Goal: Check status: Check status

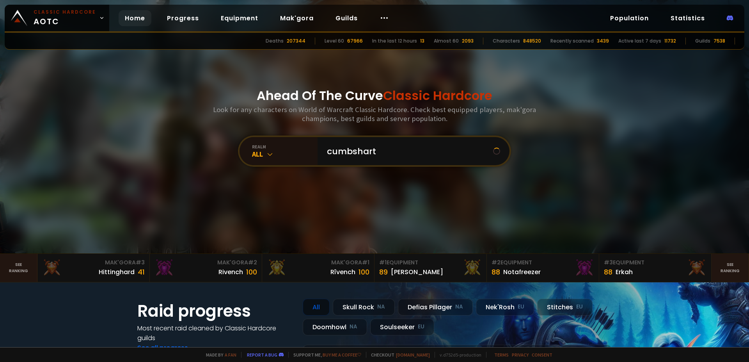
type input "cumbshart"
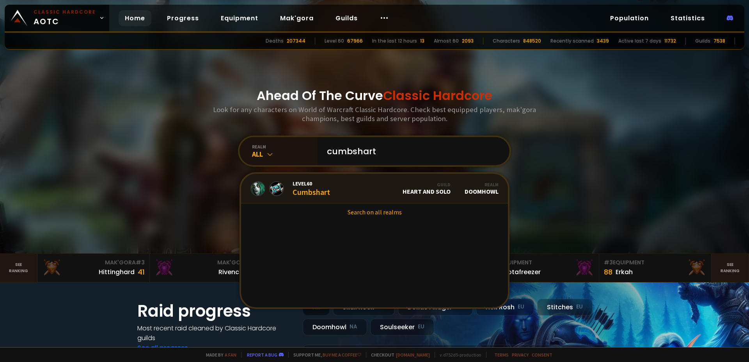
click at [345, 191] on link "Level 60 Cumbshart Guild Heart and Solo Realm Doomhowl" at bounding box center [374, 189] width 267 height 30
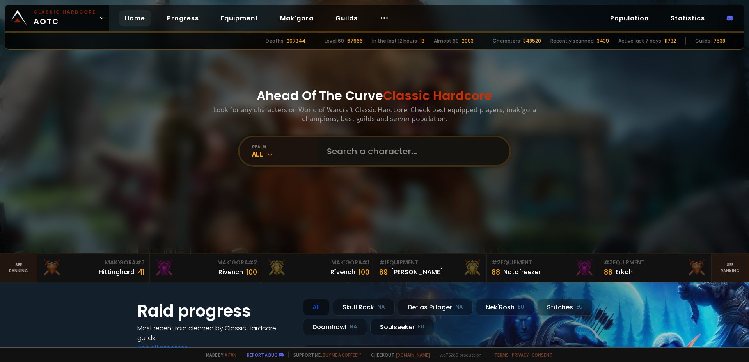
click at [385, 149] on input "text" at bounding box center [411, 151] width 178 height 28
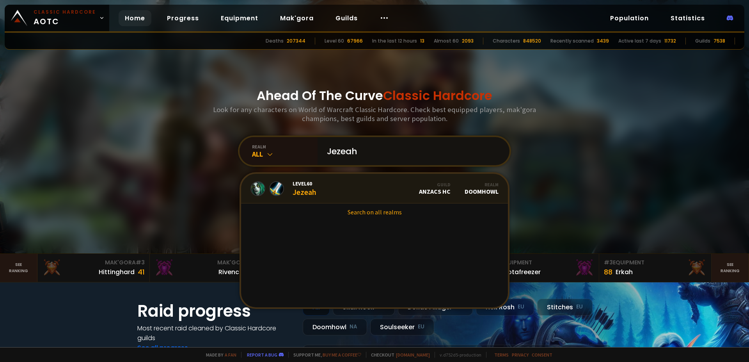
type input "Jezeah"
click at [365, 190] on link "Level 60 Jezeah Guild Anzacs HC Realm Doomhowl" at bounding box center [374, 189] width 267 height 30
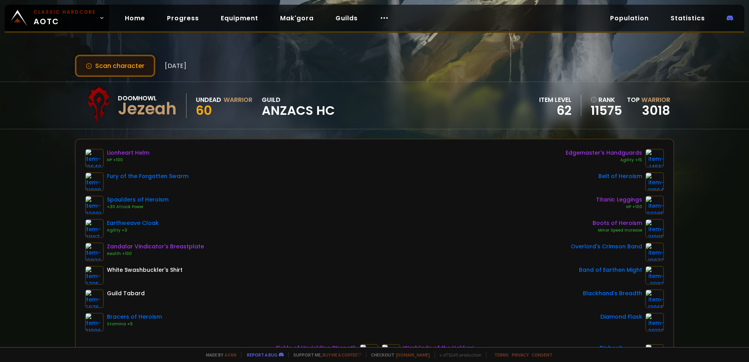
click at [128, 65] on button "Scan character" at bounding box center [115, 66] width 80 height 22
click at [136, 58] on button "Scan character" at bounding box center [115, 66] width 80 height 22
click at [103, 69] on button "Scan character" at bounding box center [115, 66] width 80 height 22
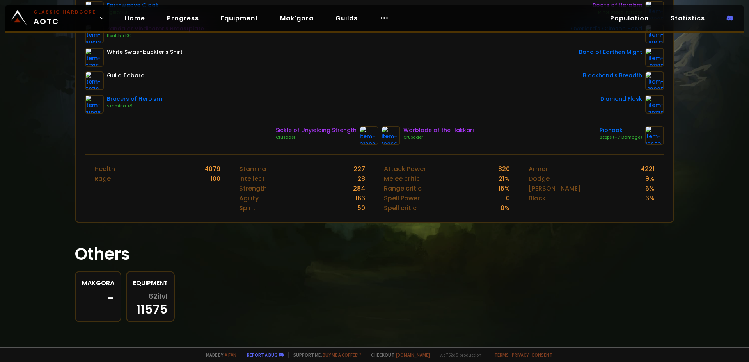
click at [334, 262] on h1 "Others" at bounding box center [374, 253] width 599 height 25
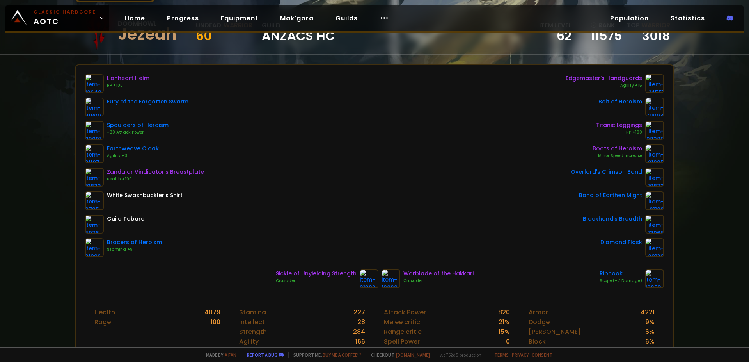
scroll to position [0, 0]
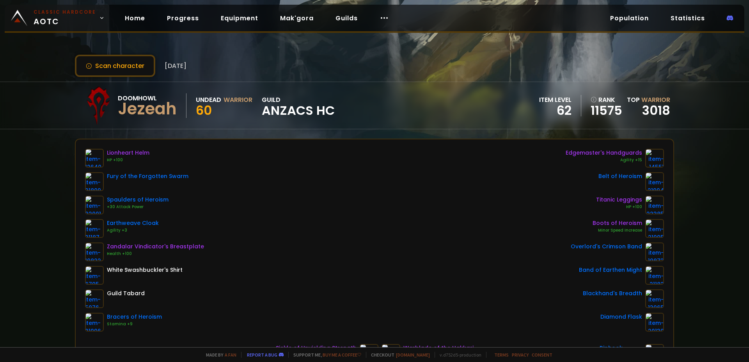
click at [27, 10] on link "Classic Hardcore AOTC" at bounding box center [57, 18] width 105 height 27
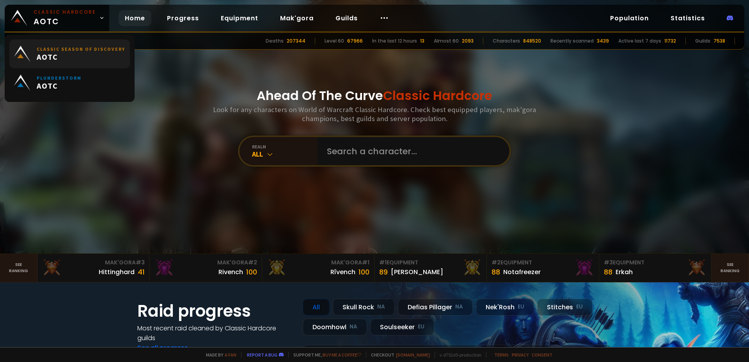
click at [90, 50] on small "Classic Season of Discovery" at bounding box center [81, 49] width 89 height 6
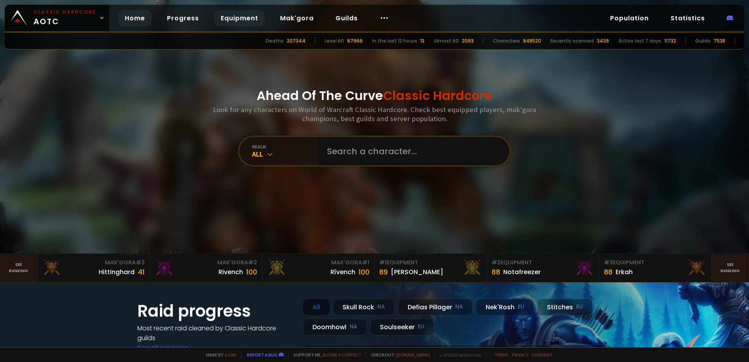
click at [225, 23] on link "Equipment" at bounding box center [240, 18] width 50 height 16
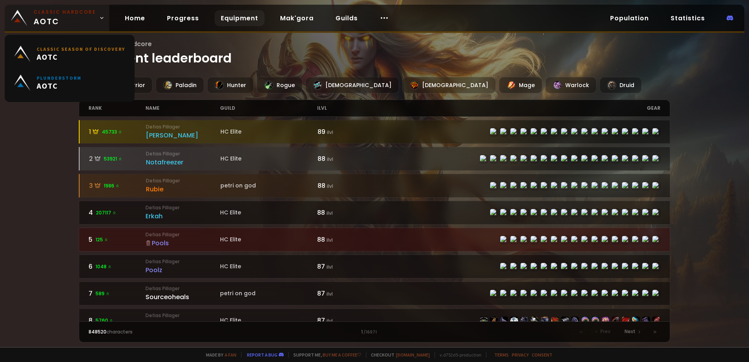
click at [58, 16] on span "Classic Hardcore AOTC" at bounding box center [65, 18] width 62 height 19
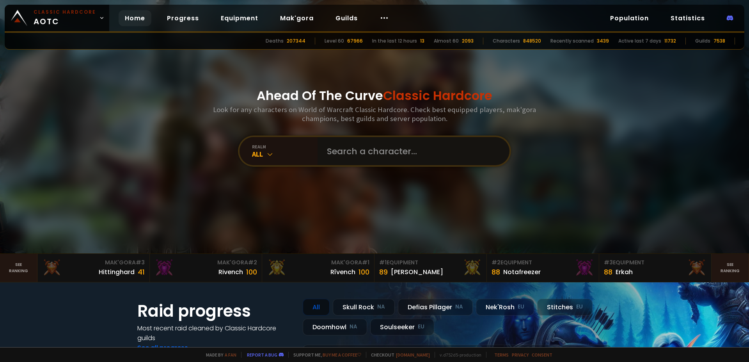
click at [356, 142] on input "text" at bounding box center [411, 151] width 178 height 28
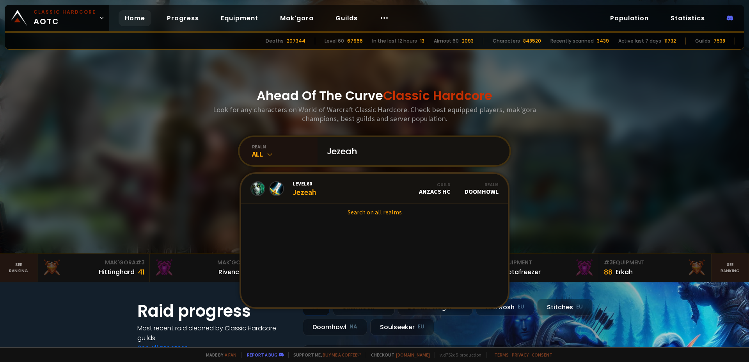
type input "Jezeah"
click at [348, 194] on link "Level 60 Jezeah Guild Anzacs HC Realm Doomhowl" at bounding box center [374, 189] width 267 height 30
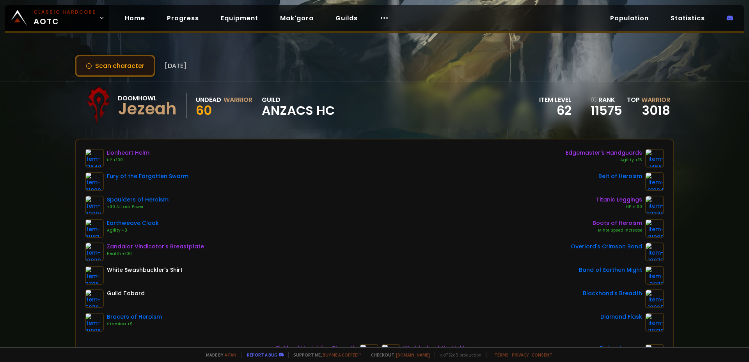
click at [102, 67] on button "Scan character" at bounding box center [115, 66] width 80 height 22
click at [398, 187] on div "Lionheart Helm HP +100 Fury of the Forgotten Swarm Spaulders of Heroism +30 Att…" at bounding box center [374, 240] width 579 height 183
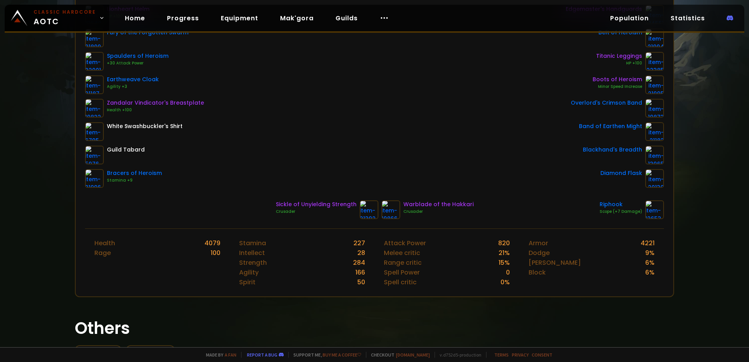
click at [441, 138] on div "Lionheart Helm HP +100 Fury of the Forgotten Swarm Spaulders of Heroism +30 Att…" at bounding box center [374, 96] width 579 height 183
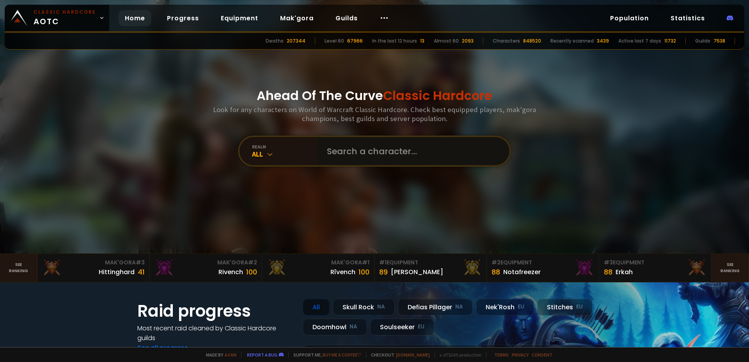
click at [380, 152] on input "text" at bounding box center [411, 151] width 178 height 28
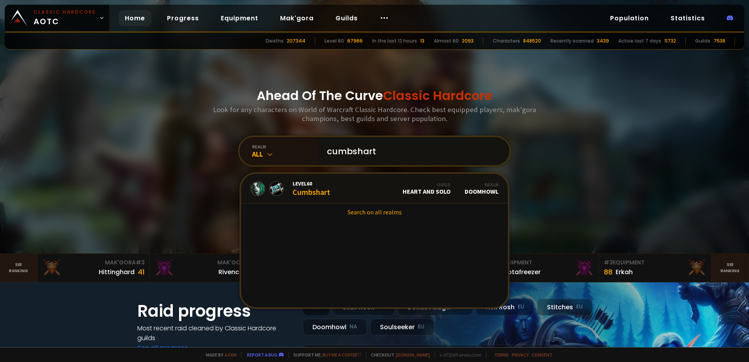
type input "cumbshart"
click at [357, 193] on link "Level 60 Cumbshart Guild Heart and Solo Realm Doomhowl" at bounding box center [374, 189] width 267 height 30
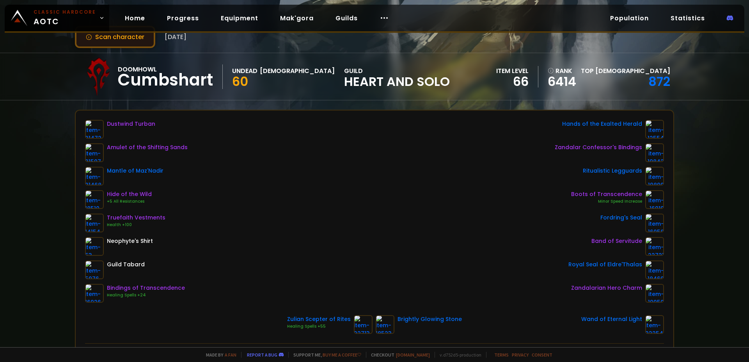
scroll to position [72, 0]
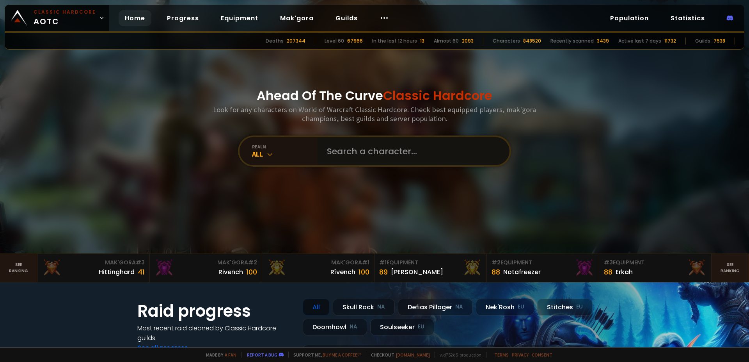
click at [386, 147] on input "text" at bounding box center [411, 151] width 178 height 28
click at [373, 154] on input "text" at bounding box center [411, 151] width 178 height 28
click at [380, 15] on icon at bounding box center [384, 17] width 9 height 9
click at [376, 154] on input "text" at bounding box center [411, 151] width 178 height 28
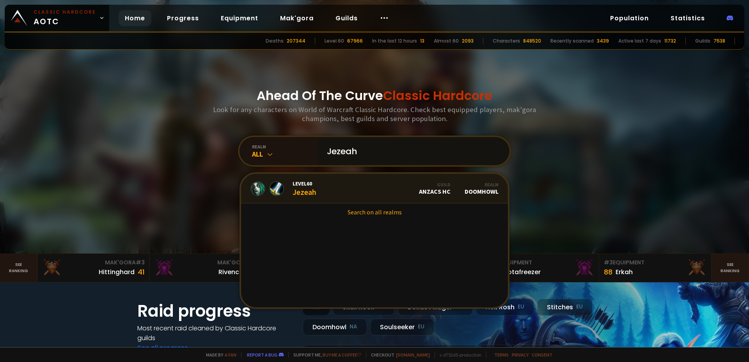
type input "Jezeah"
click at [362, 188] on link "Level 60 Jezeah Guild Anzacs HC Realm Doomhowl" at bounding box center [374, 189] width 267 height 30
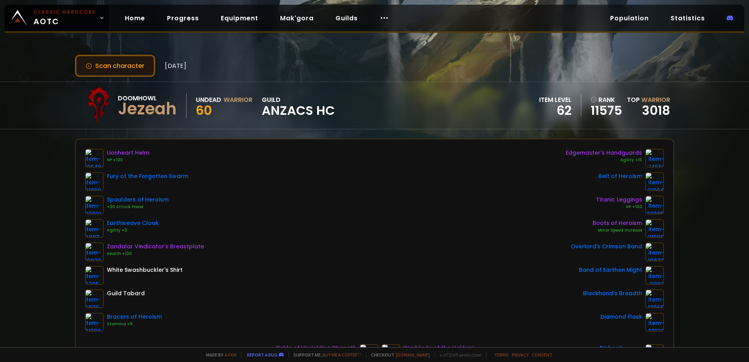
click at [110, 64] on button "Scan character" at bounding box center [115, 66] width 80 height 22
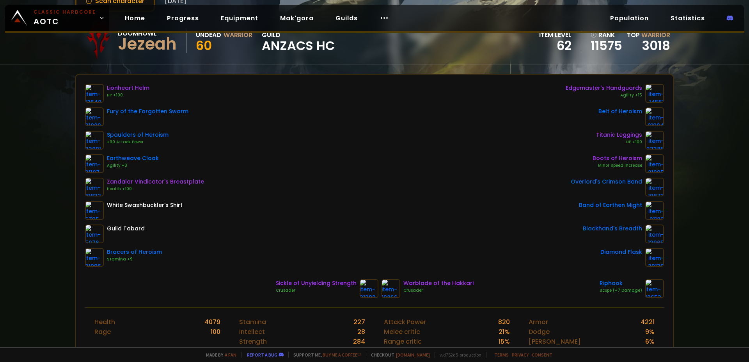
scroll to position [72, 0]
